Goal: Check status

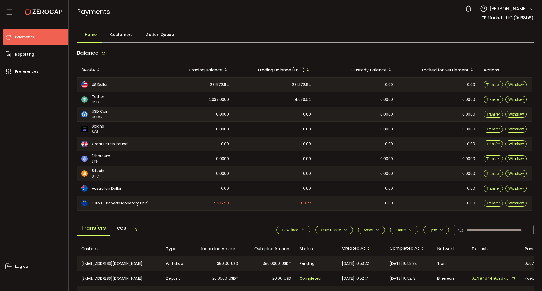
scroll to position [138, 0]
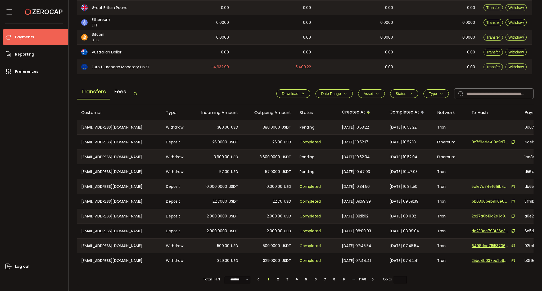
click at [405, 92] on span "Status" at bounding box center [404, 94] width 17 height 4
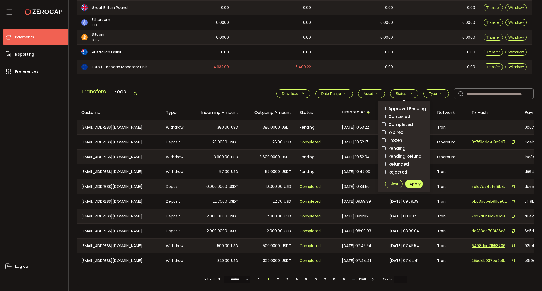
click at [404, 93] on span "Status" at bounding box center [401, 94] width 11 height 4
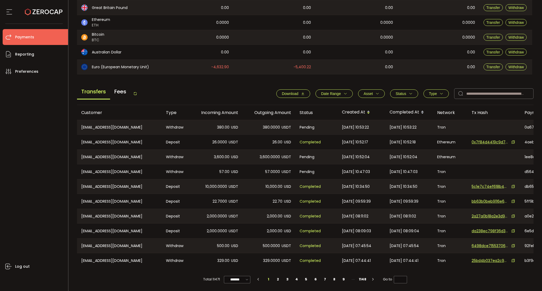
click at [403, 92] on span "Status" at bounding box center [401, 94] width 11 height 4
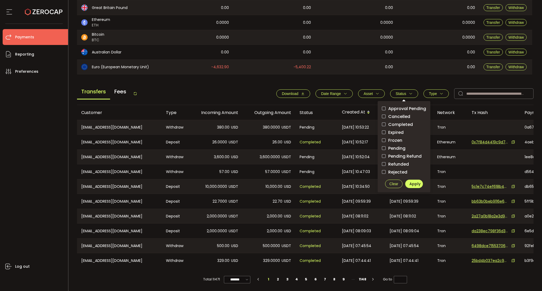
click at [393, 146] on span "Pending" at bounding box center [396, 148] width 20 height 5
click at [413, 181] on span "Apply" at bounding box center [414, 183] width 11 height 5
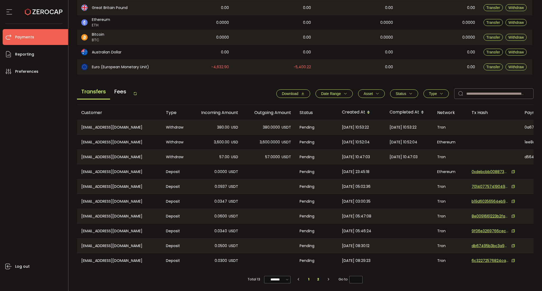
click at [319, 279] on li "2" at bounding box center [318, 279] width 10 height 7
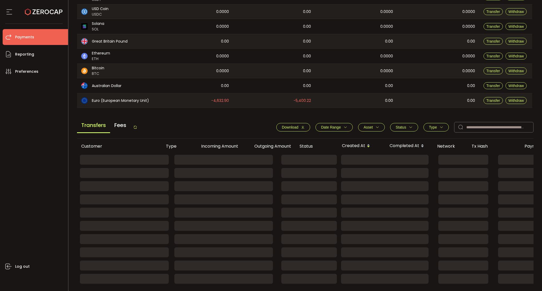
scroll to position [46, 0]
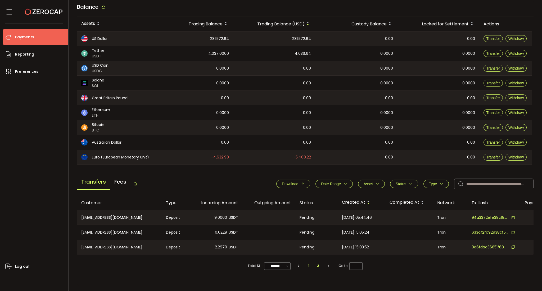
click at [307, 267] on li "1" at bounding box center [309, 265] width 10 height 7
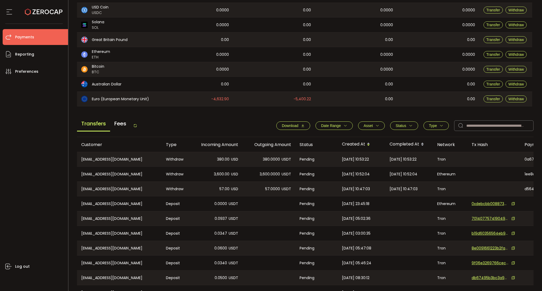
scroll to position [138, 0]
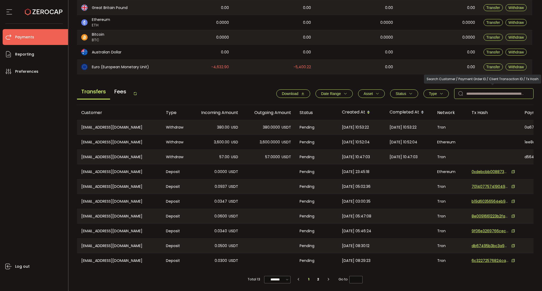
click at [489, 90] on input "text" at bounding box center [493, 93] width 79 height 11
paste input "**********"
type input "**********"
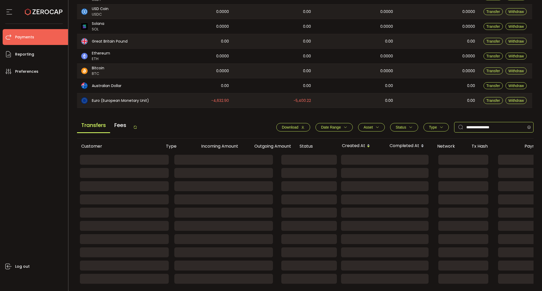
scroll to position [46, 0]
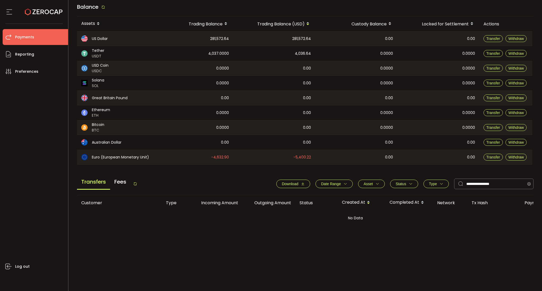
drag, startPoint x: 395, startPoint y: 180, endPoint x: 404, endPoint y: 185, distance: 9.8
click at [396, 180] on button "Status" at bounding box center [404, 184] width 28 height 8
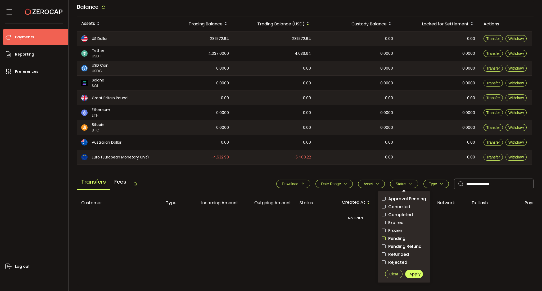
click at [390, 238] on span "Pending" at bounding box center [396, 238] width 20 height 5
click at [412, 272] on span "Apply" at bounding box center [414, 274] width 11 height 5
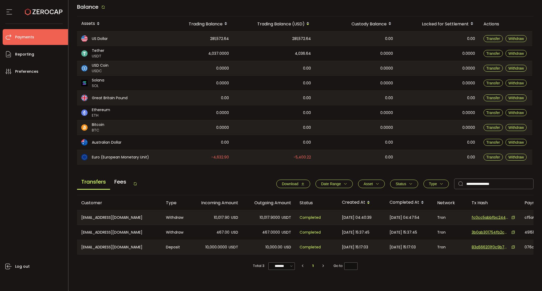
click at [513, 233] on icon at bounding box center [513, 232] width 4 height 4
click at [489, 231] on span "3b0ab301754fb2c04c2fd99b187bc0cb3bfbdd079fab707f279eaca0523ea858" at bounding box center [490, 233] width 37 height 6
